Goal: Use online tool/utility: Utilize a website feature to perform a specific function

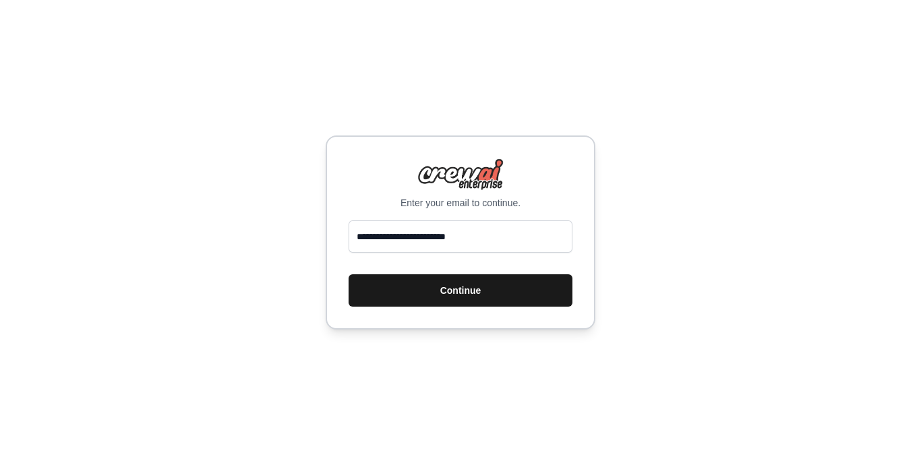
click at [449, 291] on button "Continue" at bounding box center [461, 291] width 224 height 32
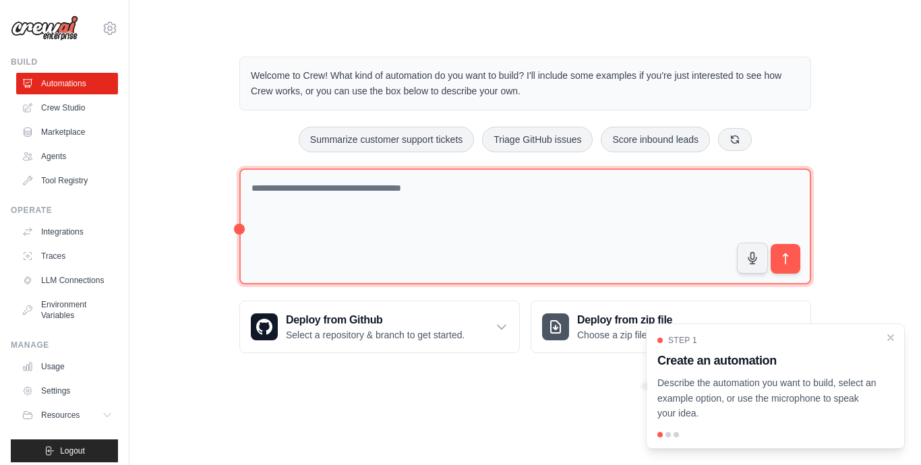
click at [378, 205] on textarea at bounding box center [525, 227] width 572 height 117
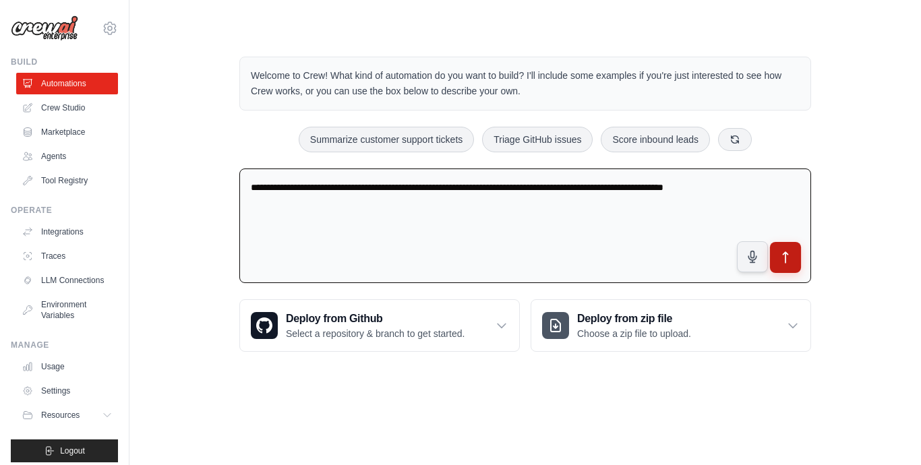
type textarea "**********"
click at [789, 261] on icon "submit" at bounding box center [786, 258] width 14 height 14
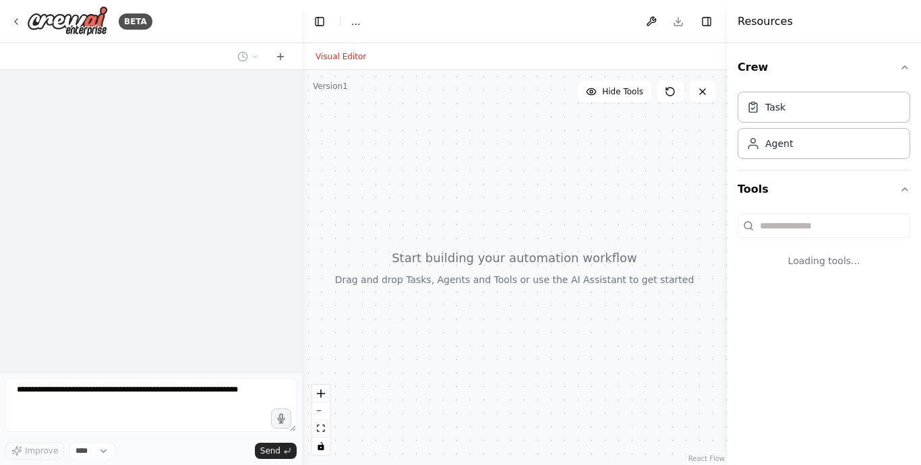
select select "****"
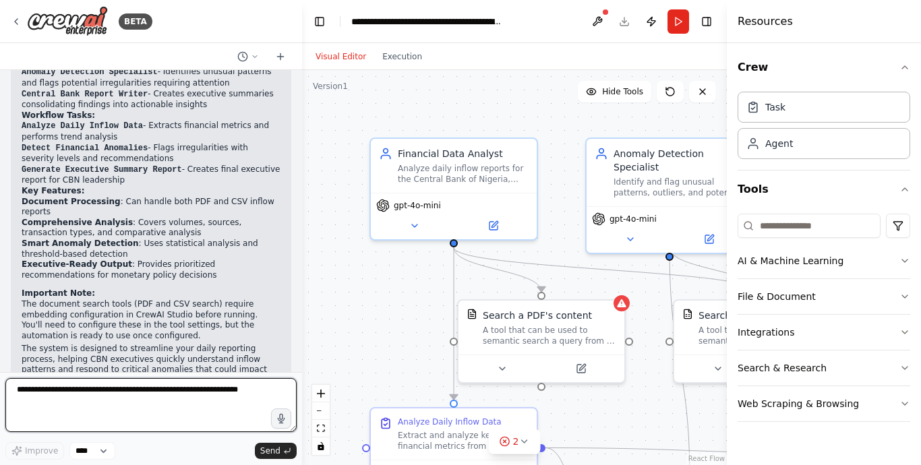
scroll to position [908, 0]
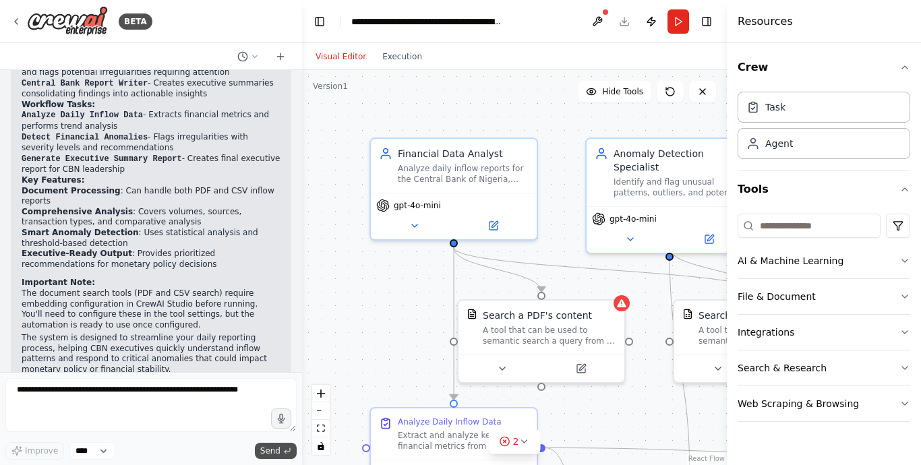
click at [275, 451] on span "Send" at bounding box center [270, 451] width 20 height 11
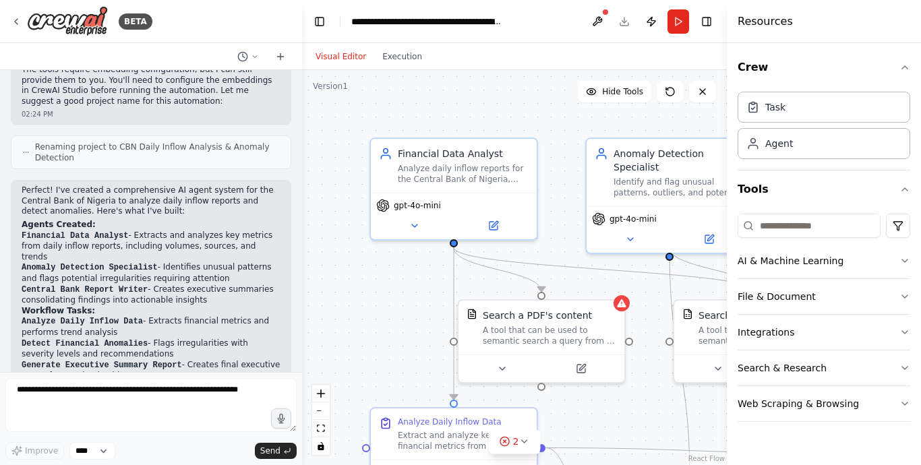
scroll to position [729, 0]
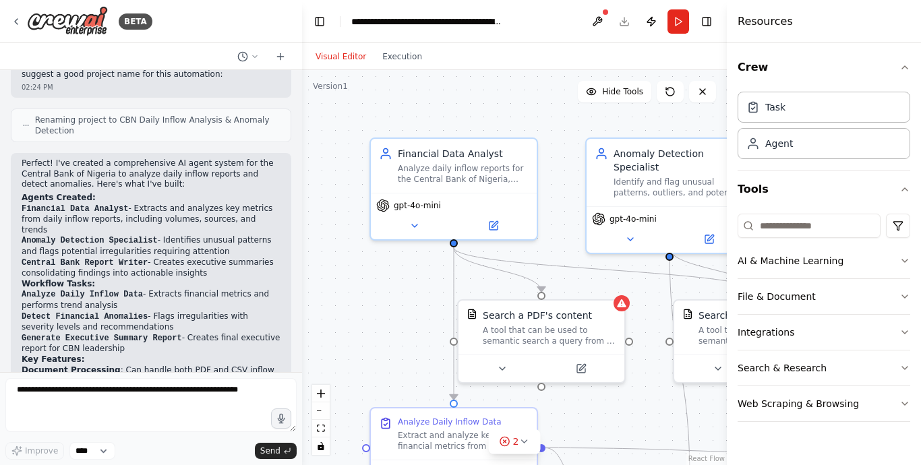
click at [297, 368] on div at bounding box center [299, 232] width 5 height 465
click at [298, 367] on div at bounding box center [299, 232] width 5 height 465
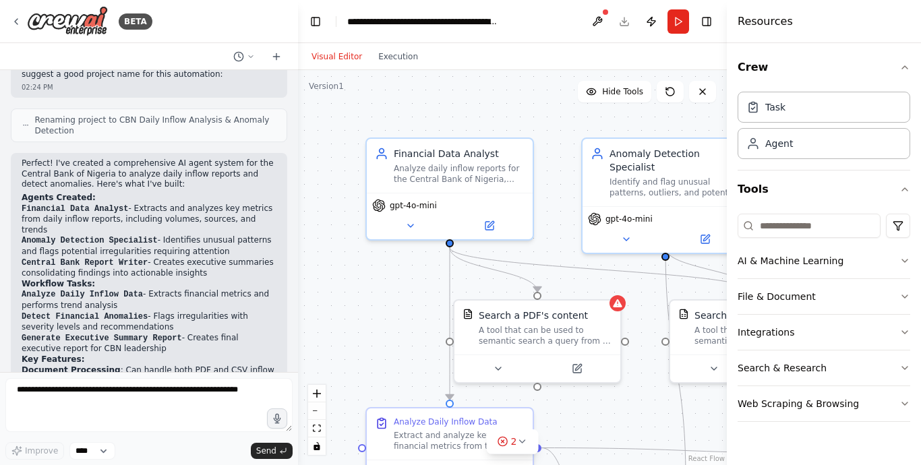
click at [298, 302] on div "BETA I want to build a small AI agent to help Central Bank of Nigeria quickly s…" at bounding box center [460, 232] width 921 height 465
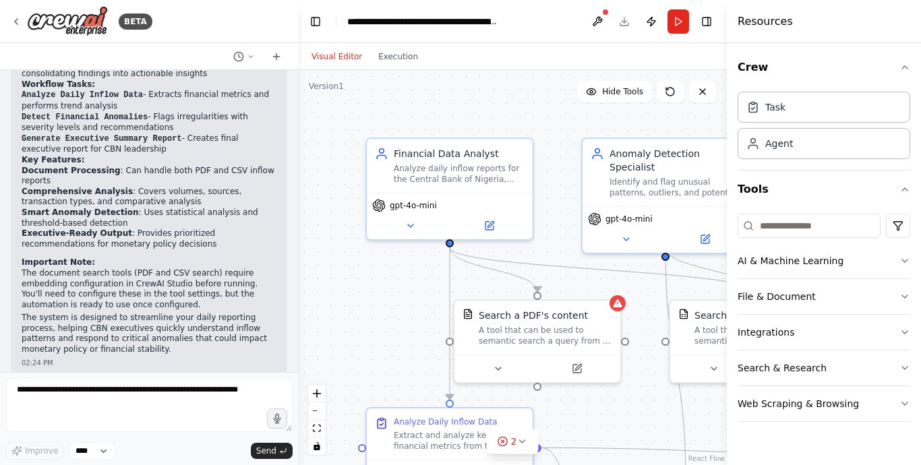
scroll to position [929, 0]
click at [274, 417] on icon "button" at bounding box center [277, 419] width 11 height 11
click at [273, 447] on span "Send" at bounding box center [266, 451] width 20 height 11
click at [105, 453] on select "****" at bounding box center [92, 452] width 46 height 18
click at [106, 453] on select "****" at bounding box center [92, 452] width 46 height 18
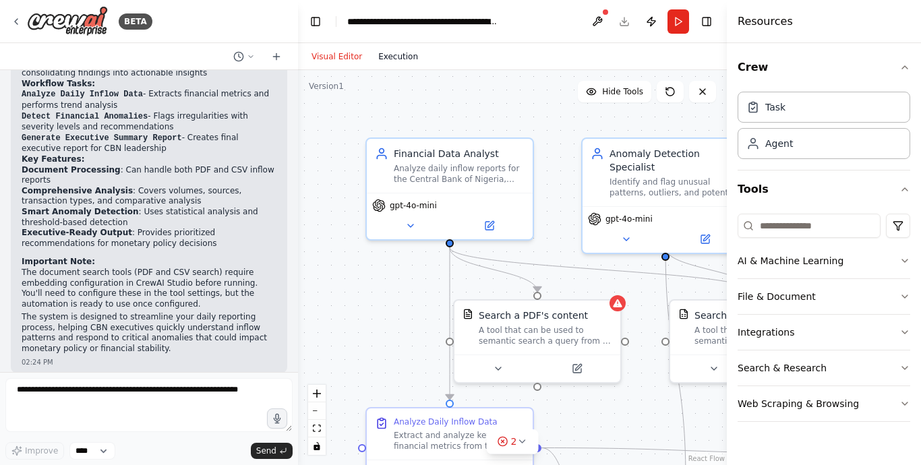
click at [395, 59] on button "Execution" at bounding box center [398, 57] width 56 height 16
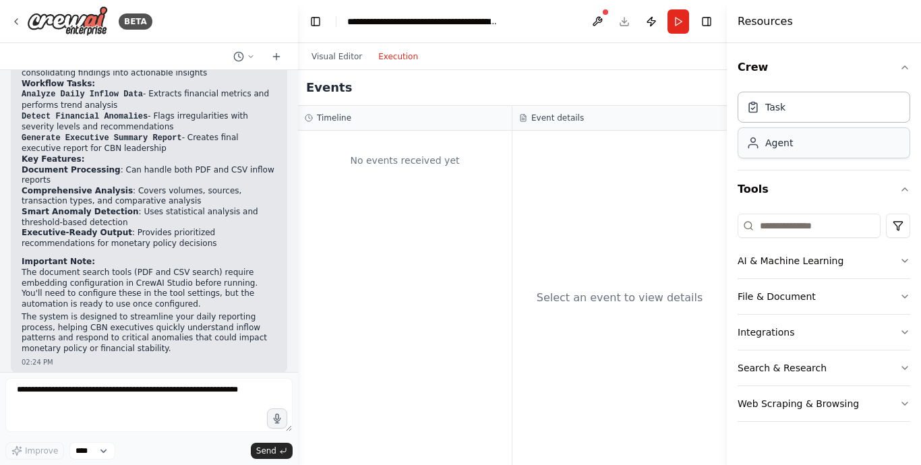
click at [766, 156] on div "Agent" at bounding box center [824, 142] width 173 height 31
click at [752, 150] on div "Agent" at bounding box center [824, 142] width 173 height 31
click at [784, 150] on div "Agent" at bounding box center [824, 142] width 173 height 31
click at [788, 118] on div "Task" at bounding box center [824, 106] width 173 height 31
click at [908, 66] on icon "button" at bounding box center [905, 67] width 11 height 11
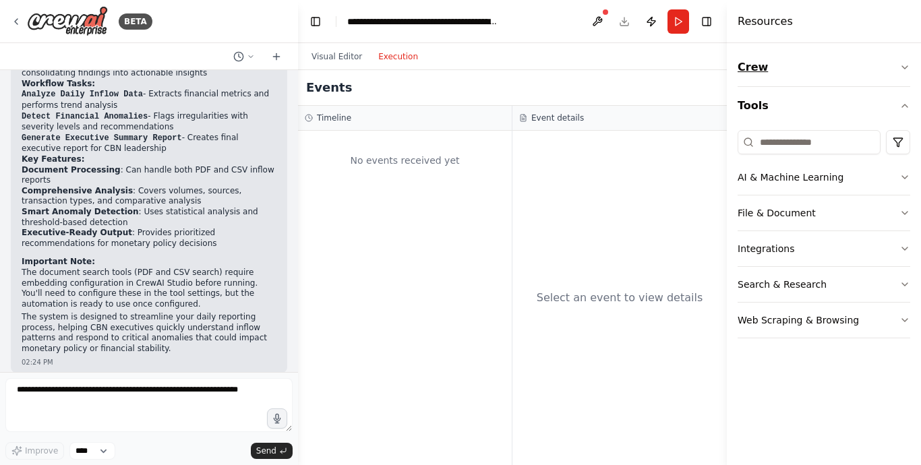
click at [908, 66] on icon "button" at bounding box center [905, 67] width 5 height 3
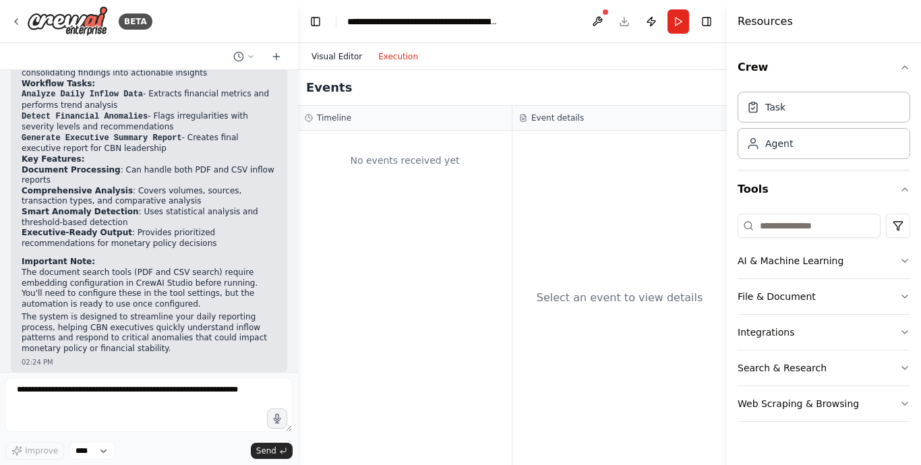
click at [331, 59] on button "Visual Editor" at bounding box center [337, 57] width 67 height 16
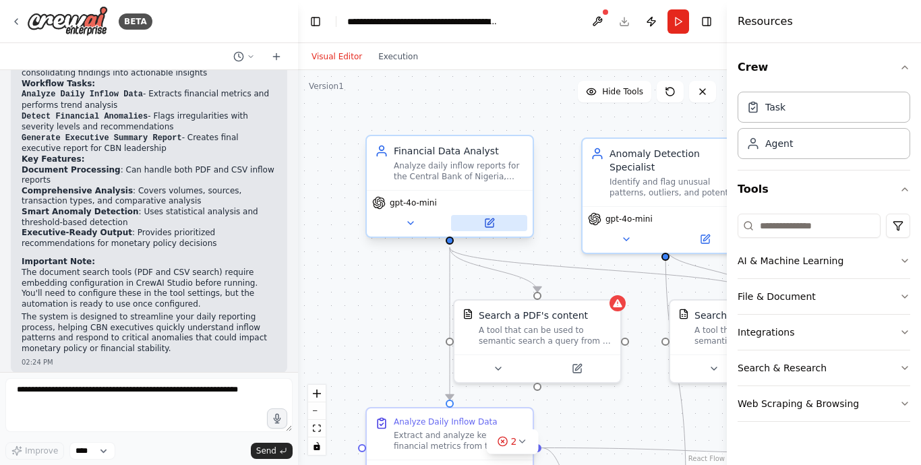
click at [488, 221] on icon at bounding box center [490, 223] width 8 height 8
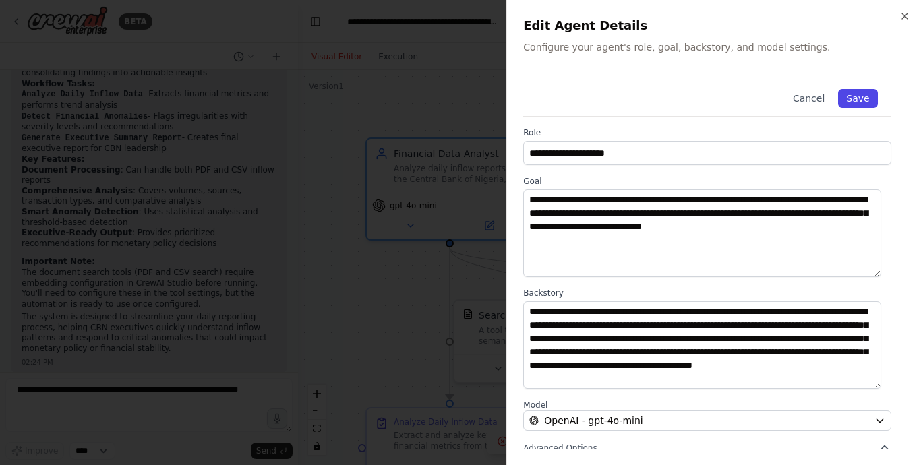
click at [853, 95] on button "Save" at bounding box center [858, 98] width 39 height 19
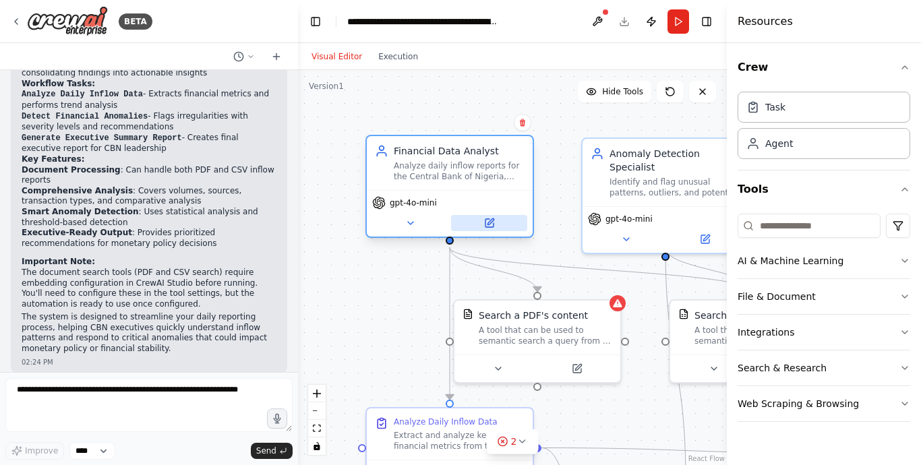
click at [488, 223] on icon at bounding box center [491, 222] width 6 height 6
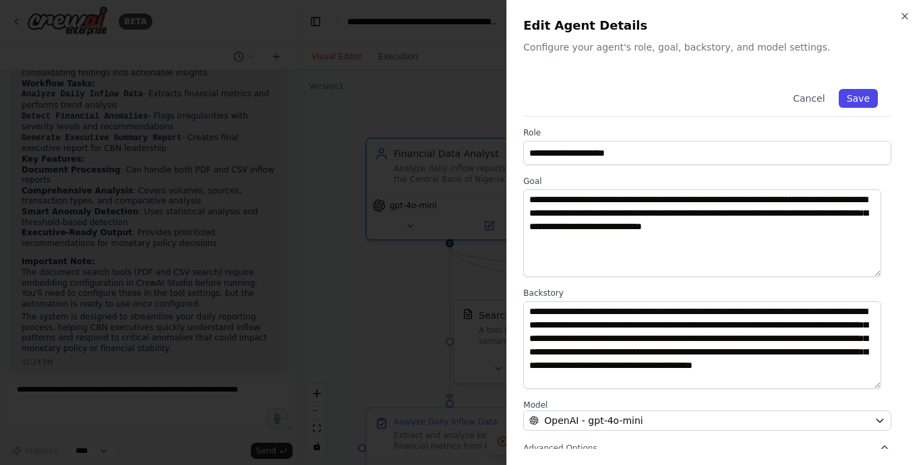
click at [851, 97] on button "Save" at bounding box center [858, 98] width 39 height 19
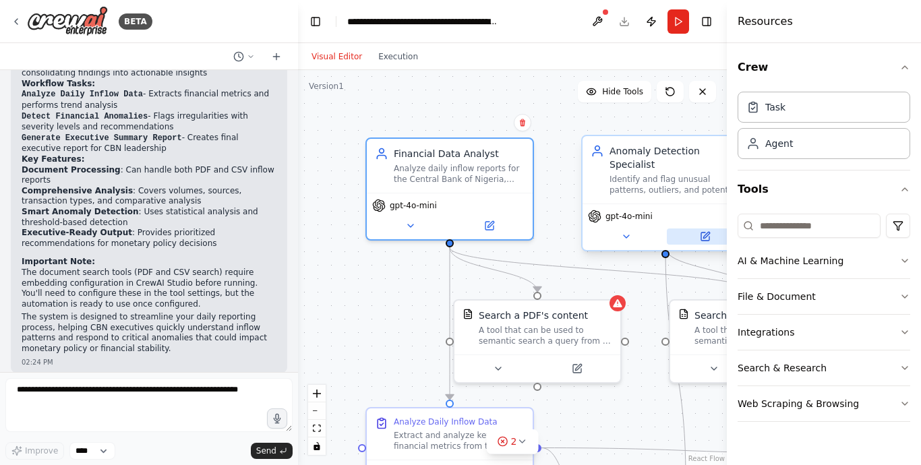
click at [708, 232] on icon at bounding box center [707, 235] width 6 height 6
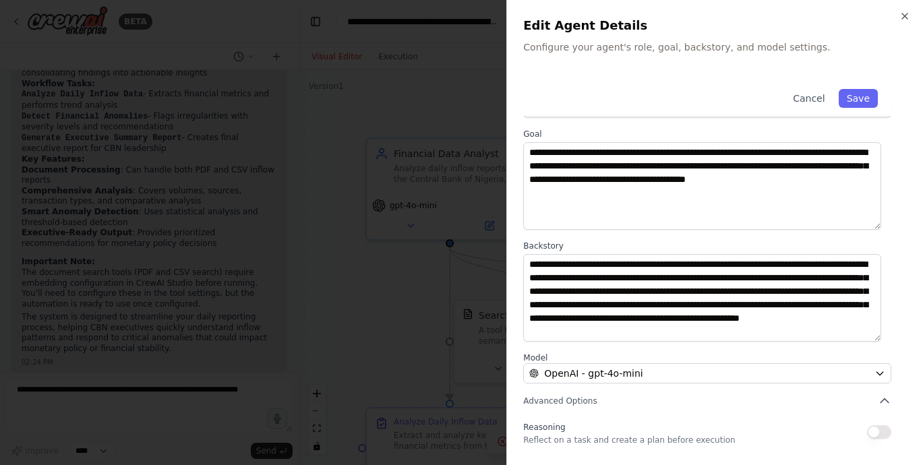
scroll to position [42, 0]
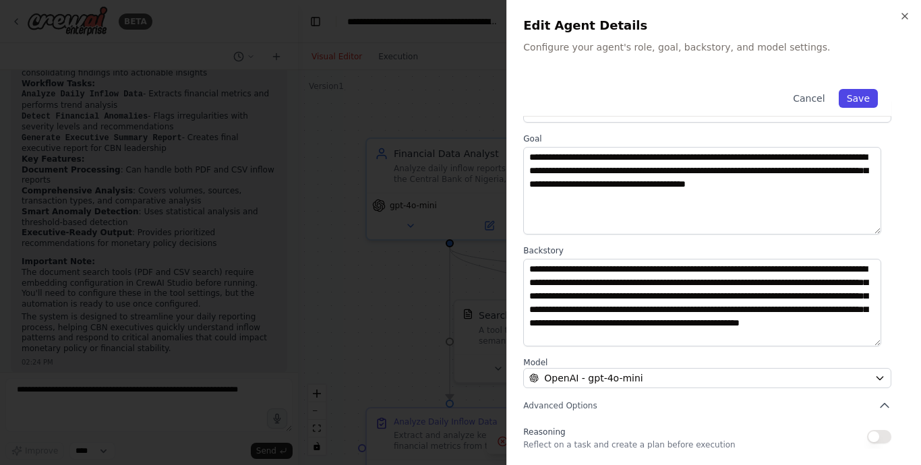
click at [845, 103] on button "Save" at bounding box center [858, 98] width 39 height 19
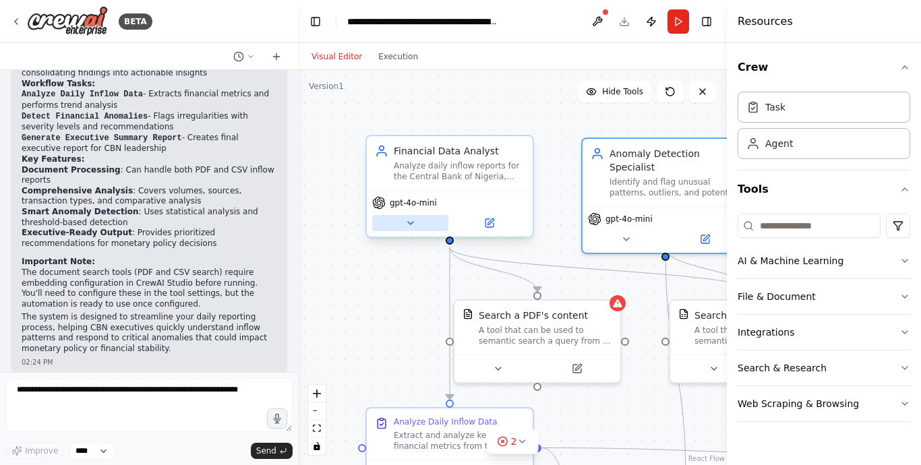
click at [409, 217] on button at bounding box center [410, 223] width 76 height 16
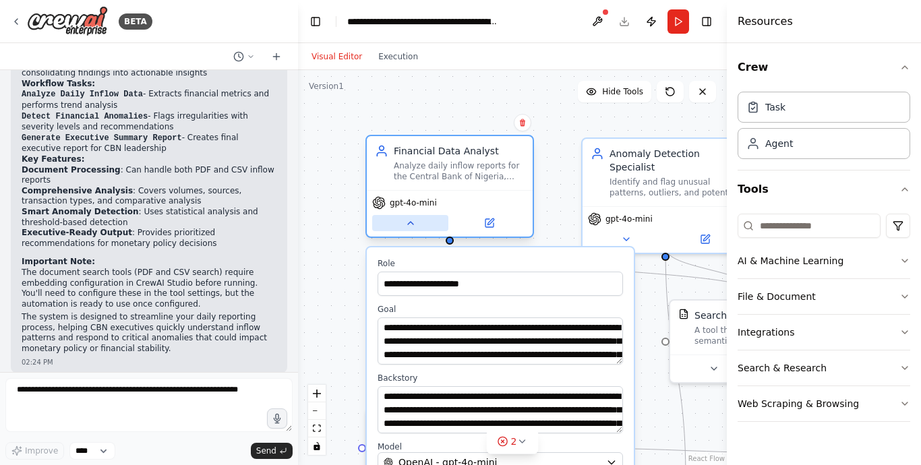
click at [409, 217] on button at bounding box center [410, 223] width 76 height 16
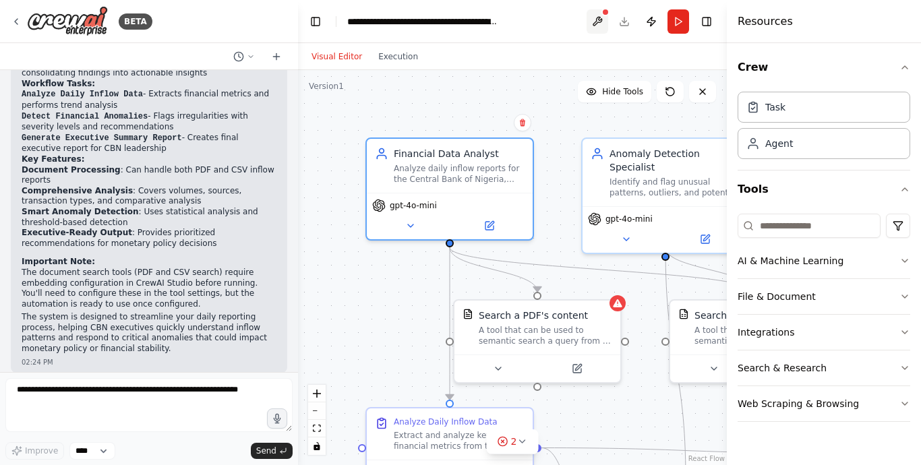
click at [598, 21] on button at bounding box center [598, 21] width 22 height 24
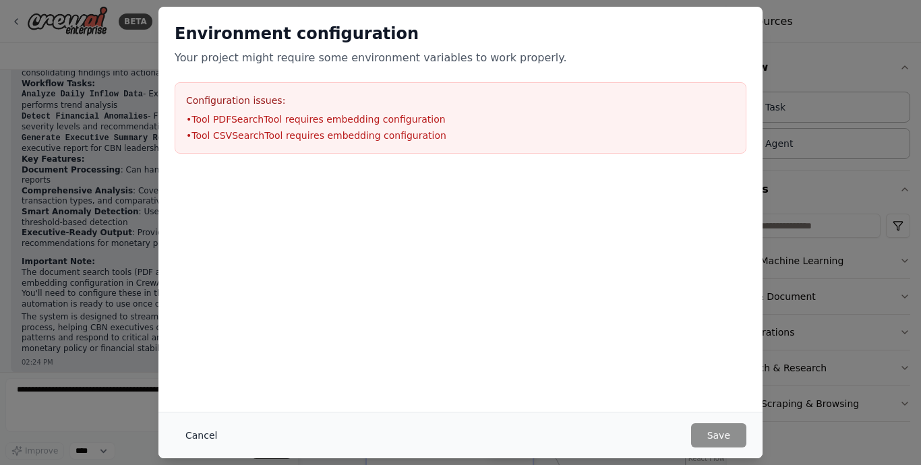
click at [203, 431] on button "Cancel" at bounding box center [201, 436] width 53 height 24
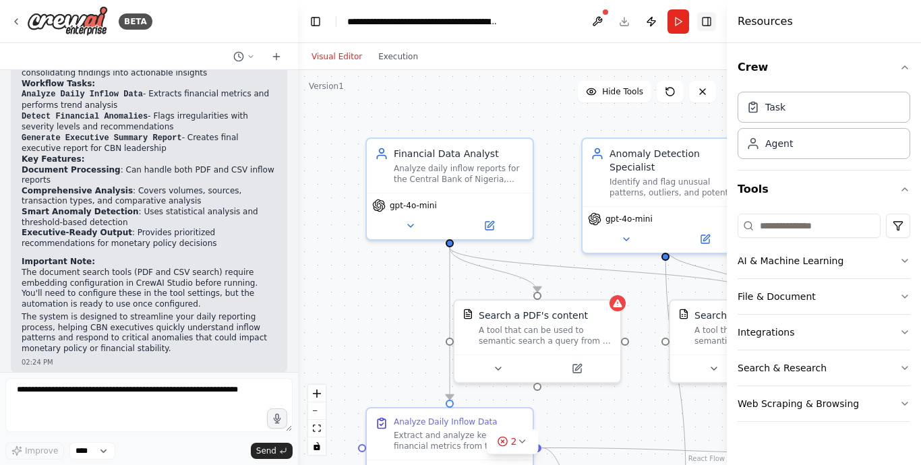
click at [710, 22] on button "Toggle Right Sidebar" at bounding box center [707, 21] width 19 height 19
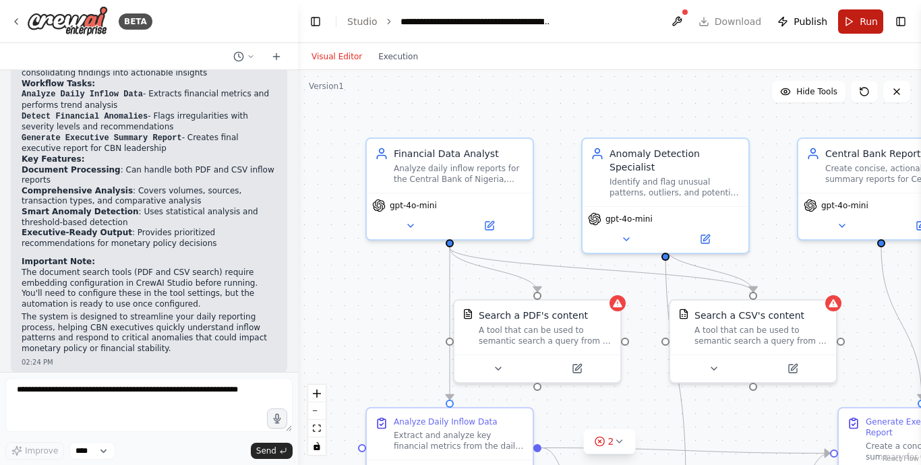
click at [871, 22] on span "Run" at bounding box center [869, 21] width 18 height 13
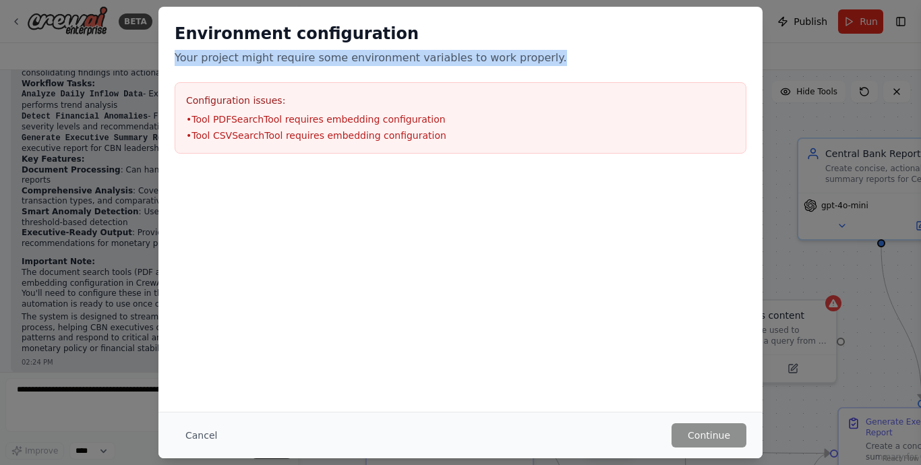
drag, startPoint x: 176, startPoint y: 57, endPoint x: 528, endPoint y: 57, distance: 351.5
click at [528, 57] on p "Your project might require some environment variables to work properly." at bounding box center [461, 58] width 572 height 16
copy p "Your project might require some environment variables to work properly."
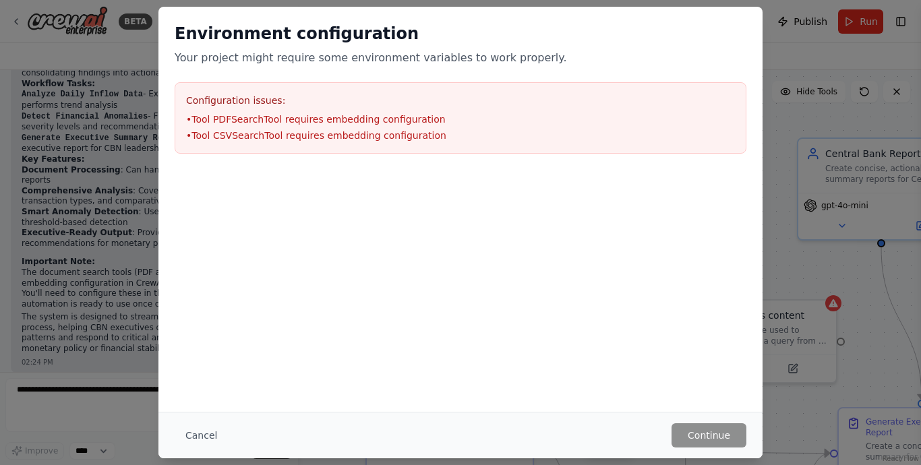
click at [669, 288] on div at bounding box center [461, 237] width 604 height 135
click at [211, 436] on button "Cancel" at bounding box center [201, 436] width 53 height 24
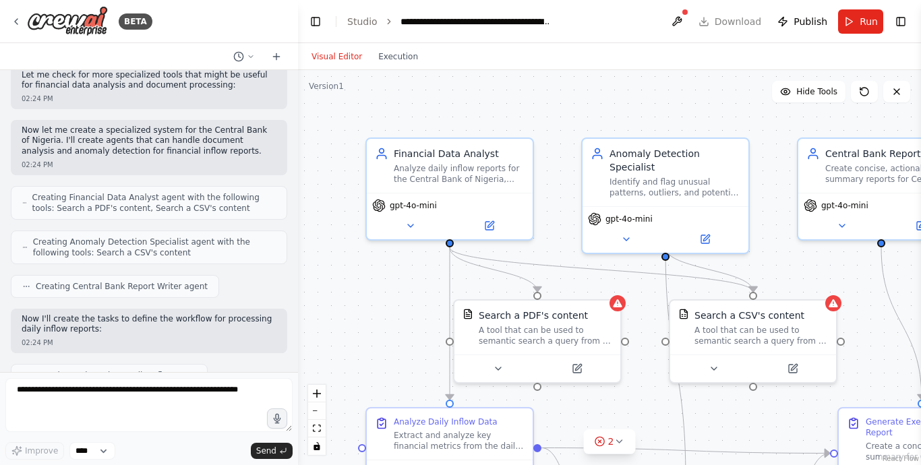
scroll to position [0, 0]
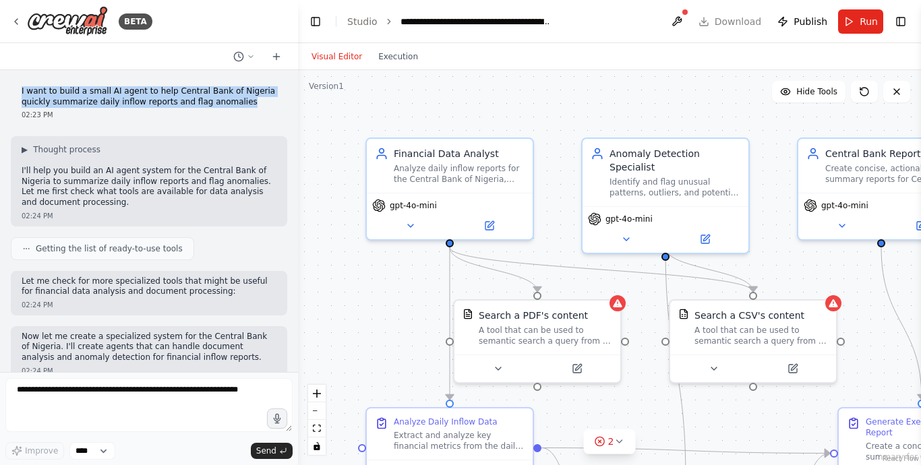
drag, startPoint x: 227, startPoint y: 103, endPoint x: 9, endPoint y: 96, distance: 217.3
click at [9, 96] on div "I want to build a small AI agent to help Central Bank of Nigeria quickly summar…" at bounding box center [149, 221] width 298 height 302
copy p "I want to build a small AI agent to help Central Bank of Nigeria quickly summar…"
click at [857, 20] on button "Run" at bounding box center [861, 21] width 45 height 24
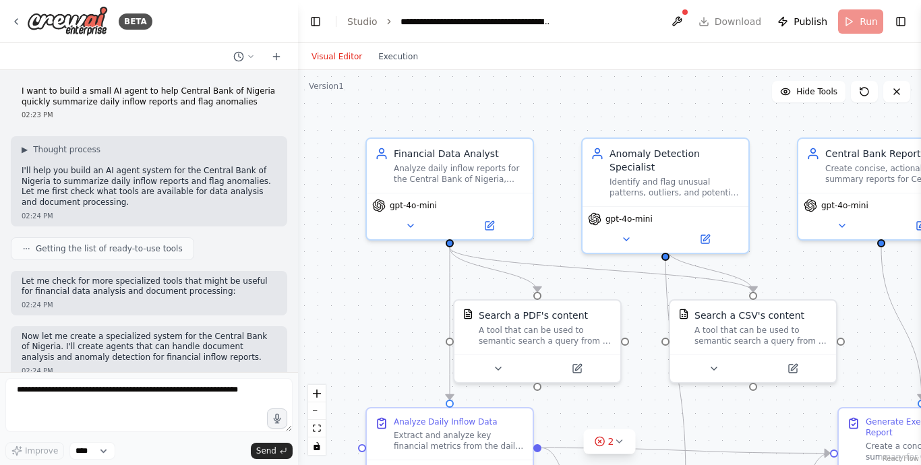
click at [867, 21] on header "**********" at bounding box center [609, 21] width 623 height 43
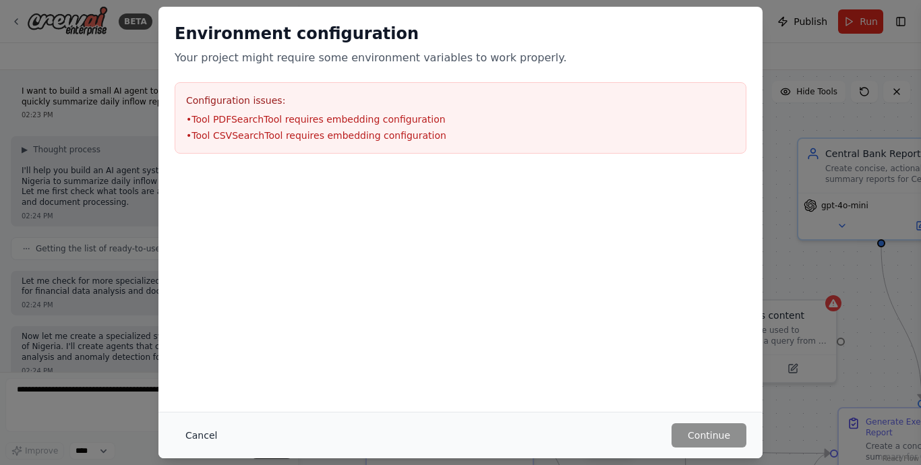
click at [198, 436] on button "Cancel" at bounding box center [201, 436] width 53 height 24
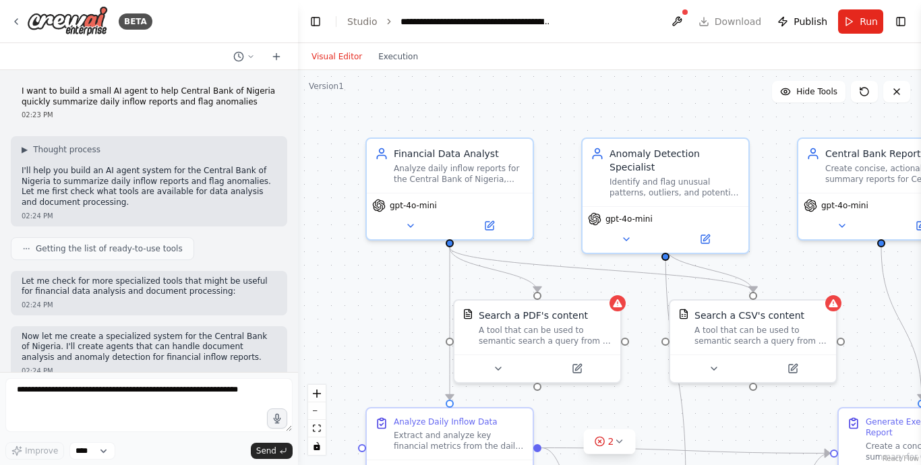
click at [712, 22] on header "**********" at bounding box center [609, 21] width 623 height 43
click at [683, 24] on button at bounding box center [677, 21] width 22 height 24
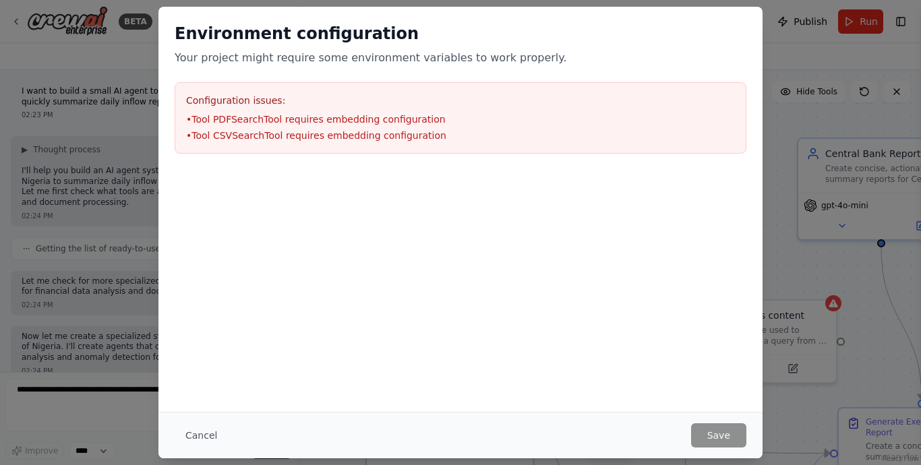
click at [778, 65] on div "Environment configuration Your project might require some environment variables…" at bounding box center [460, 232] width 921 height 465
click at [200, 436] on button "Cancel" at bounding box center [201, 436] width 53 height 24
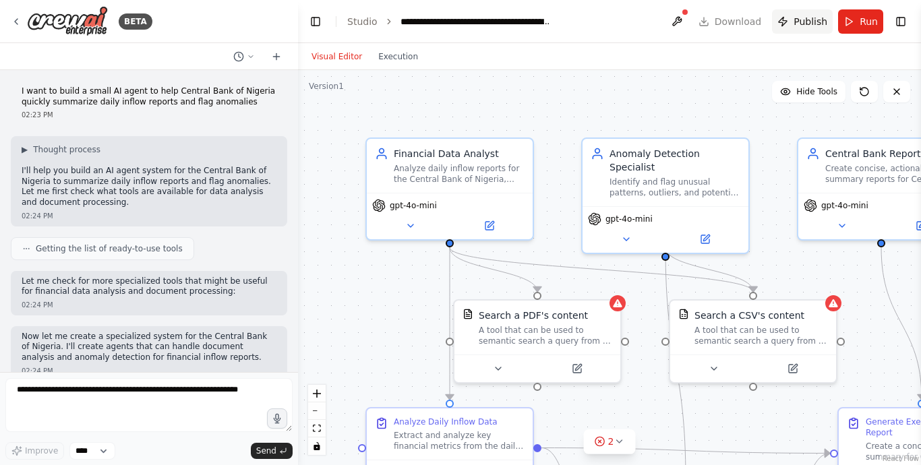
click at [811, 22] on span "Publish" at bounding box center [811, 21] width 34 height 13
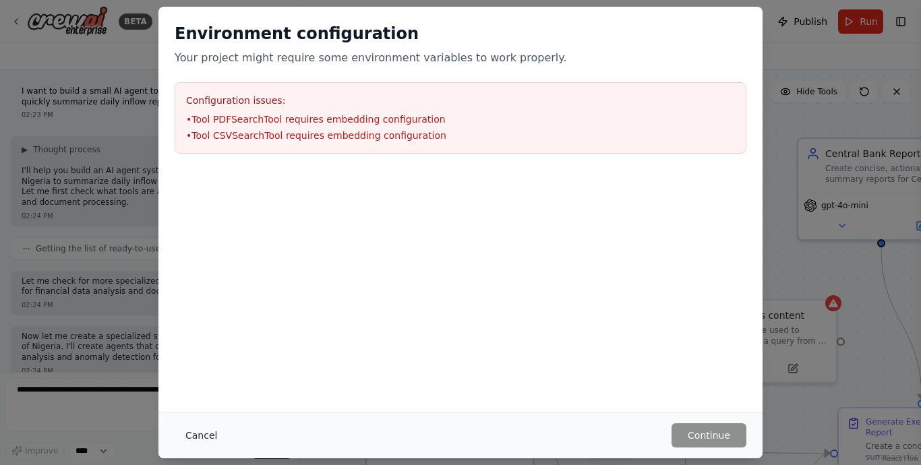
click at [197, 433] on button "Cancel" at bounding box center [201, 436] width 53 height 24
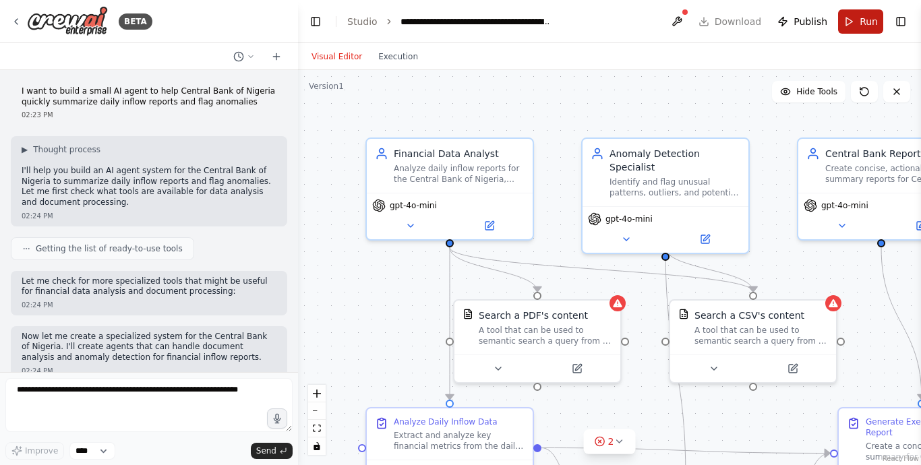
click at [868, 20] on span "Run" at bounding box center [869, 21] width 18 height 13
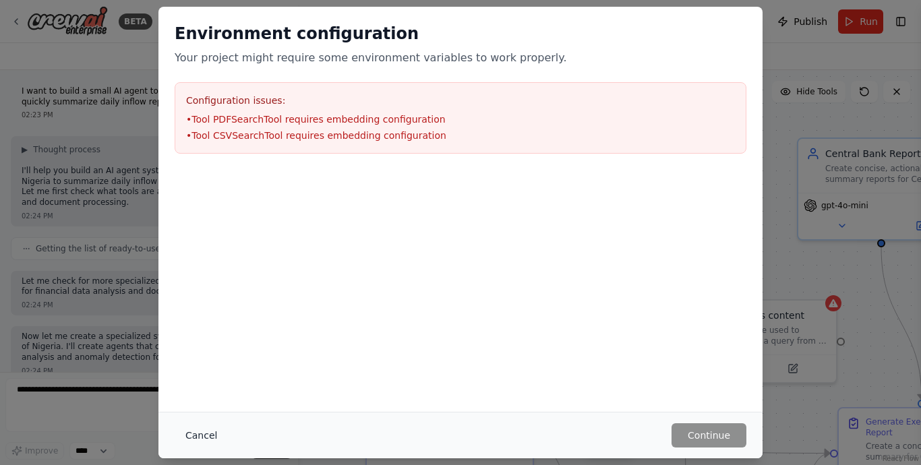
click at [191, 434] on button "Cancel" at bounding box center [201, 436] width 53 height 24
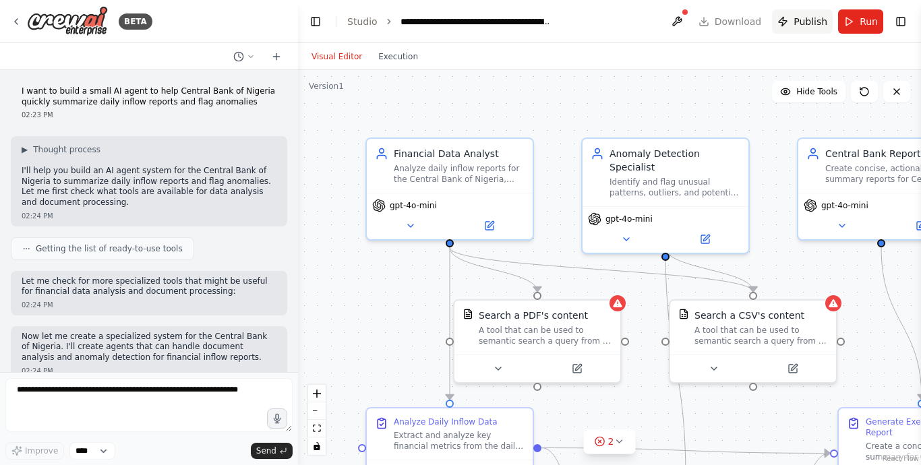
click at [804, 15] on span "Publish" at bounding box center [811, 21] width 34 height 13
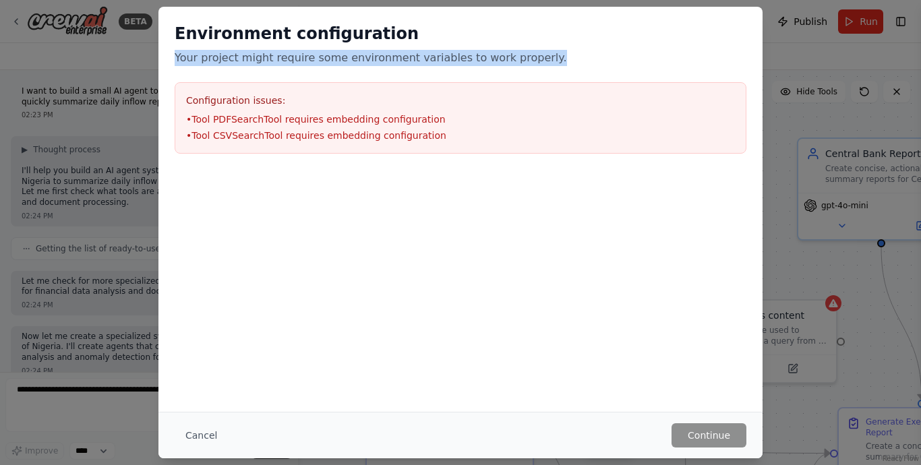
drag, startPoint x: 175, startPoint y: 54, endPoint x: 526, endPoint y: 67, distance: 351.7
click at [526, 66] on div "Environment configuration Your project might require some environment variables…" at bounding box center [461, 88] width 604 height 163
copy div "Your project might require some environment variables to work properly. Configu…"
click at [192, 435] on button "Cancel" at bounding box center [201, 436] width 53 height 24
